Goal: Check status

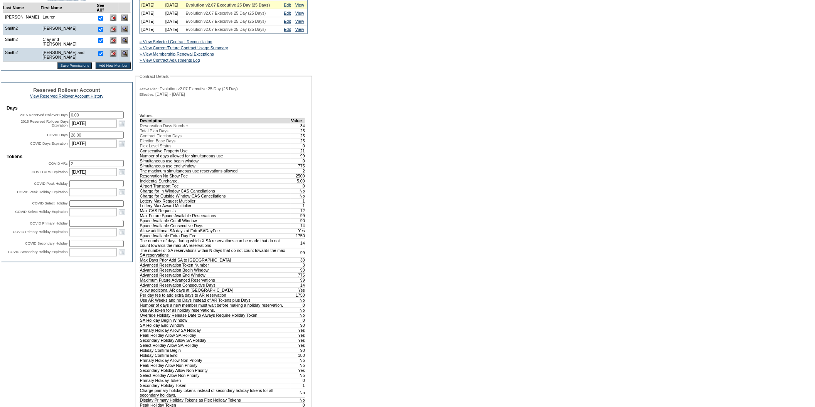
scroll to position [235, 0]
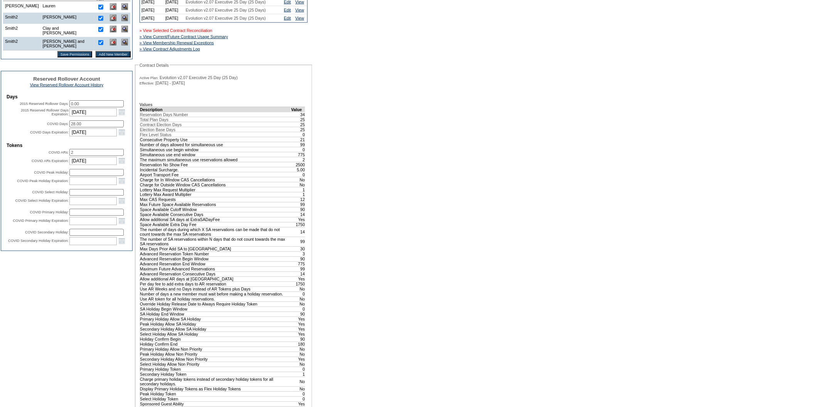
click at [187, 33] on link "» View Selected Contract Reconciliation" at bounding box center [176, 30] width 73 height 5
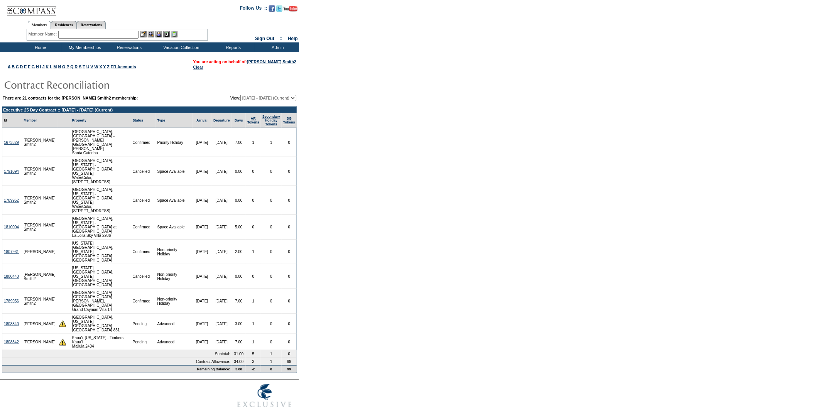
click at [293, 98] on select "[DATE] - [DATE] [DATE] - [DATE] [DATE] - [DATE] [DATE] - [DATE] [DATE] - [DATE]…" at bounding box center [268, 98] width 56 height 6
click at [373, 263] on form "Follow Us ::" at bounding box center [411, 209] width 823 height 419
click at [10, 225] on link "1810004" at bounding box center [11, 227] width 15 height 4
